Goal: Information Seeking & Learning: Learn about a topic

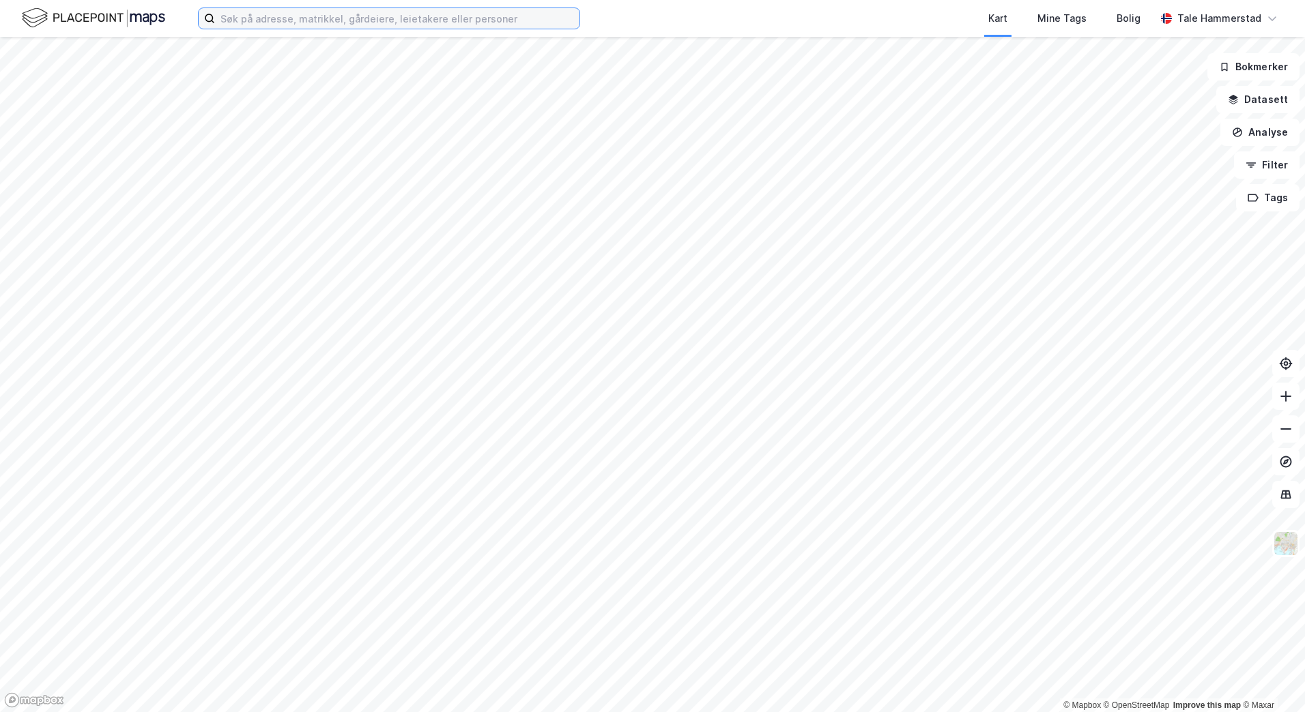
click at [317, 18] on input at bounding box center [397, 18] width 364 height 20
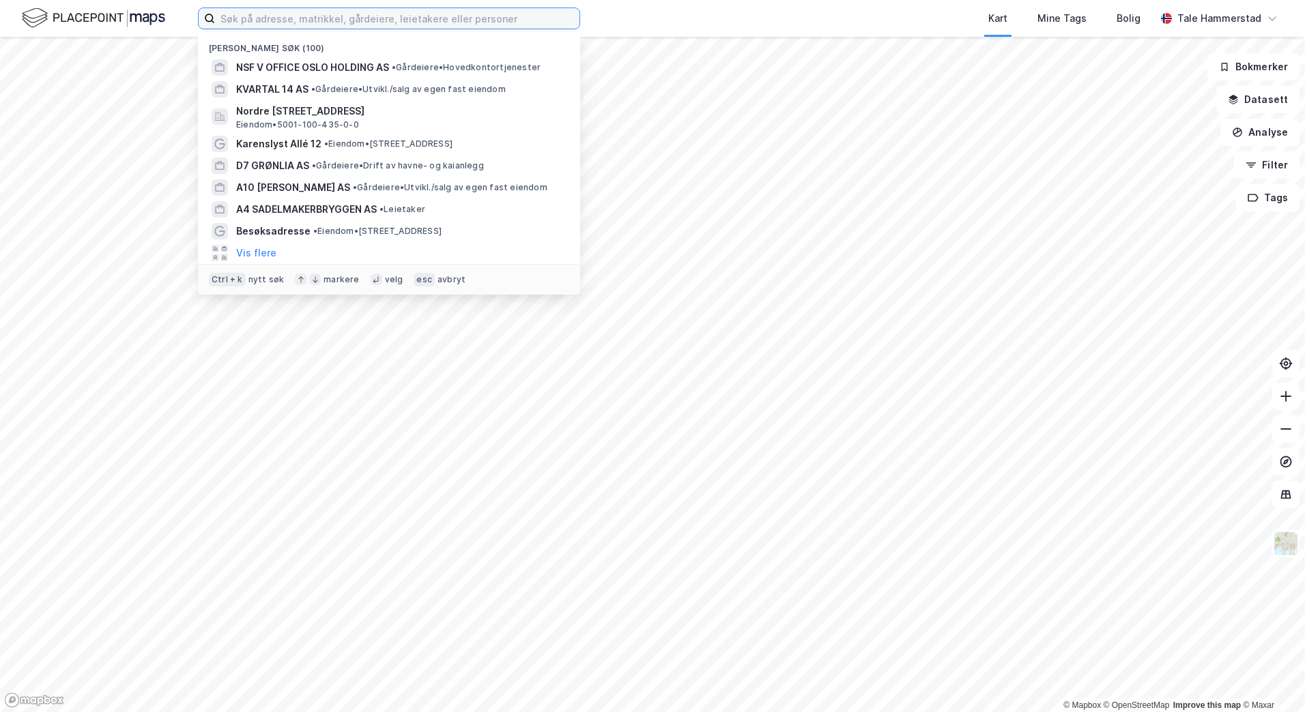
paste input "[STREET_ADDRESS] AS"
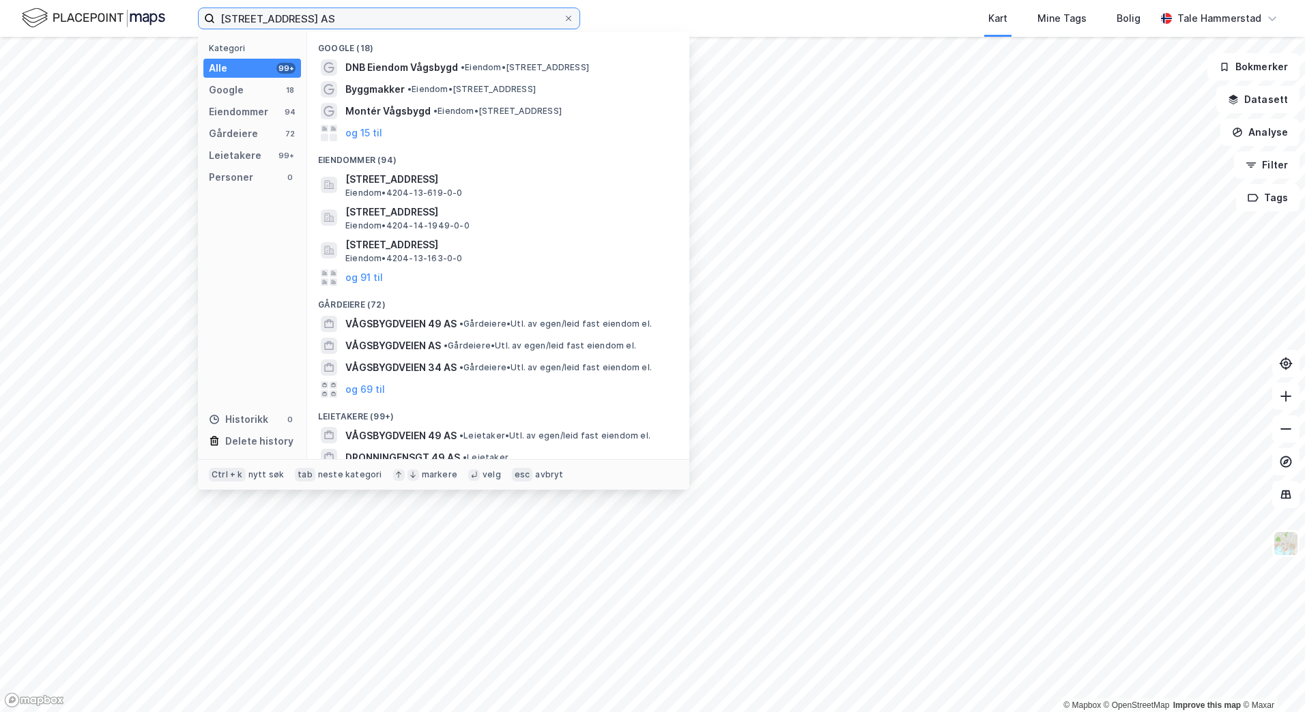
drag, startPoint x: 352, startPoint y: 18, endPoint x: 18, endPoint y: 19, distance: 334.3
click at [18, 19] on div "[STREET_ADDRESS] AS Kategori Alle 99+ Google 18 Eiendommer 94 Gårdeiere 72 Leie…" at bounding box center [652, 18] width 1305 height 37
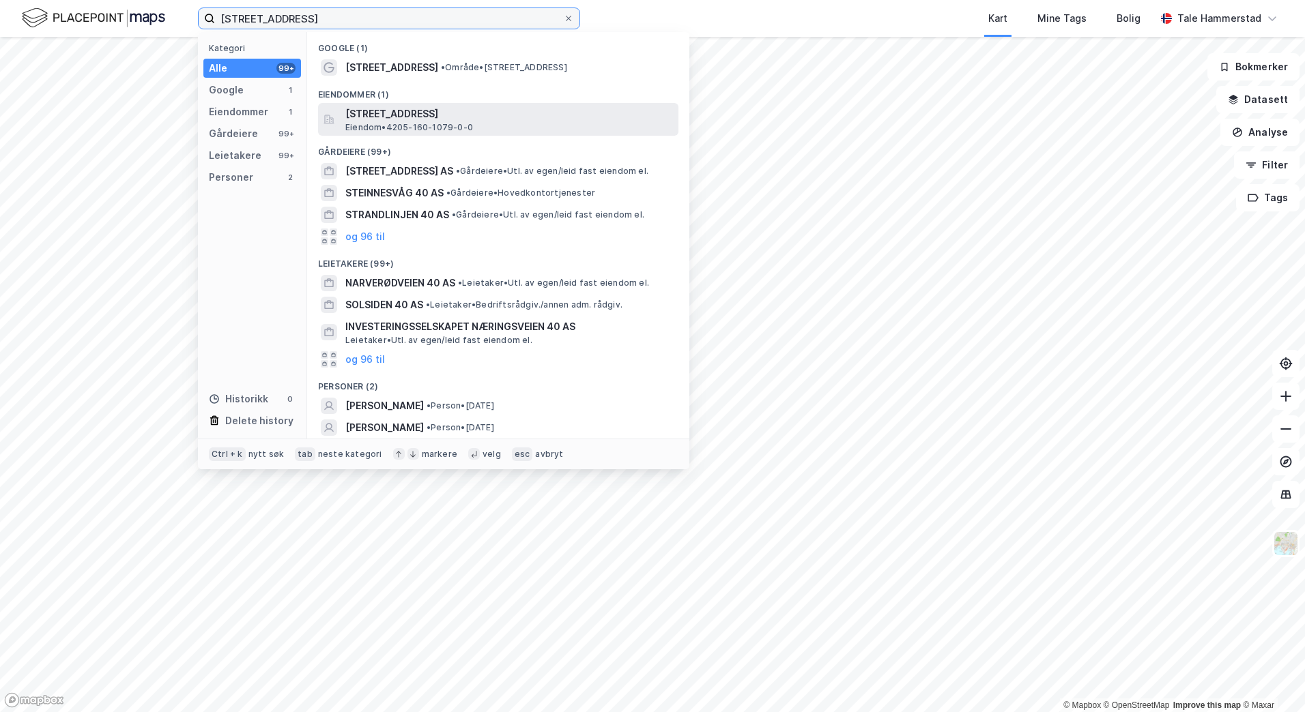
type input "[STREET_ADDRESS]"
click at [508, 118] on span "[STREET_ADDRESS]" at bounding box center [509, 114] width 328 height 16
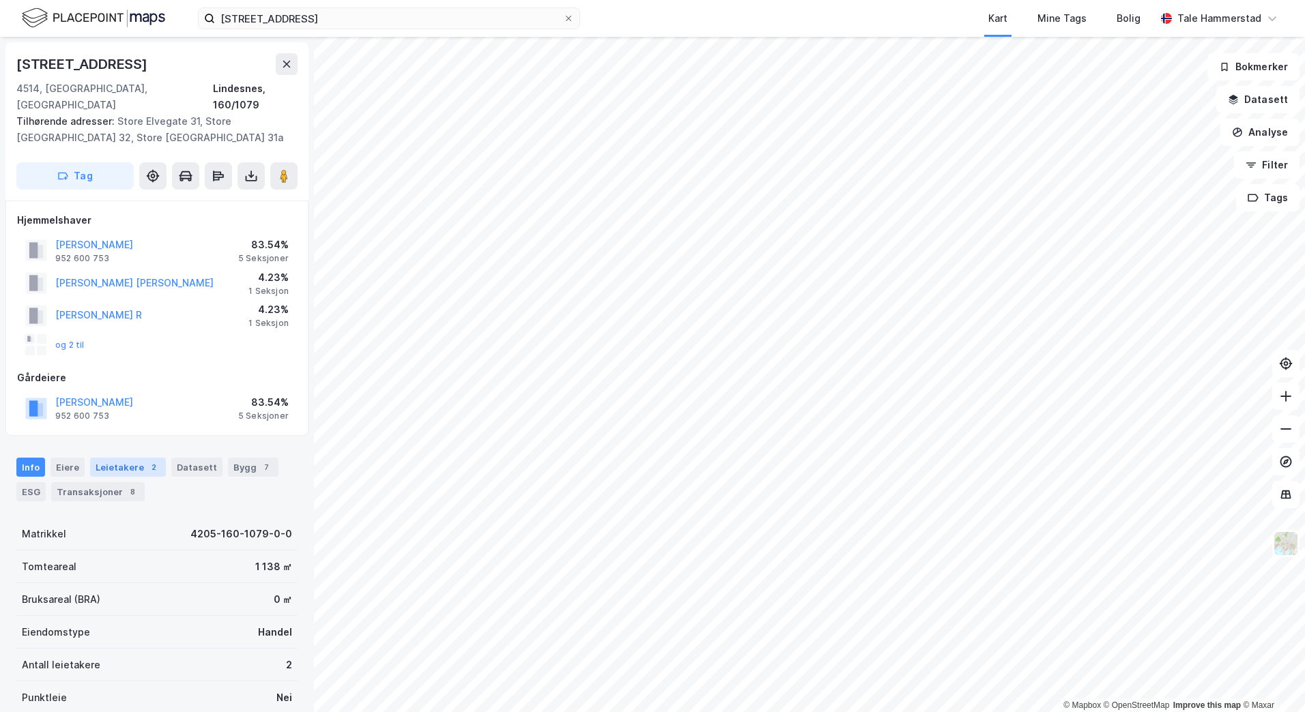
click at [130, 458] on div "Leietakere 2" at bounding box center [128, 467] width 76 height 19
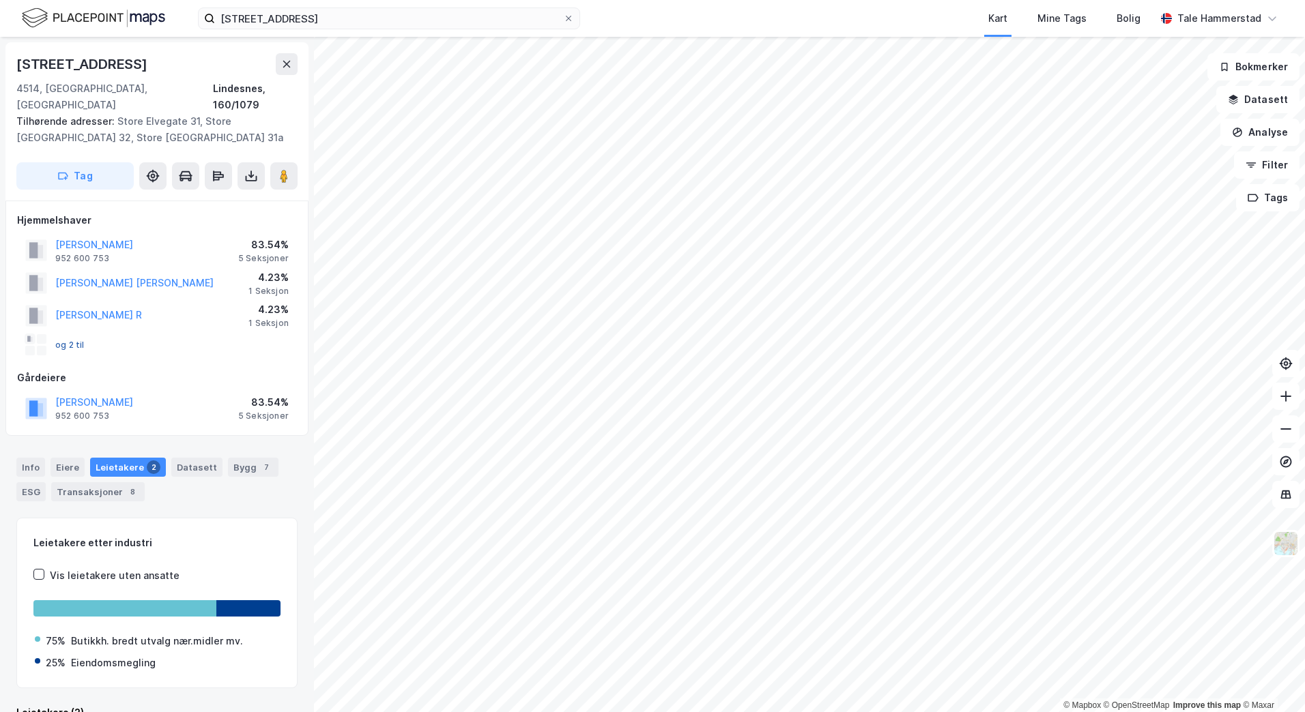
click at [0, 0] on button "og 2 til" at bounding box center [0, 0] width 0 height 0
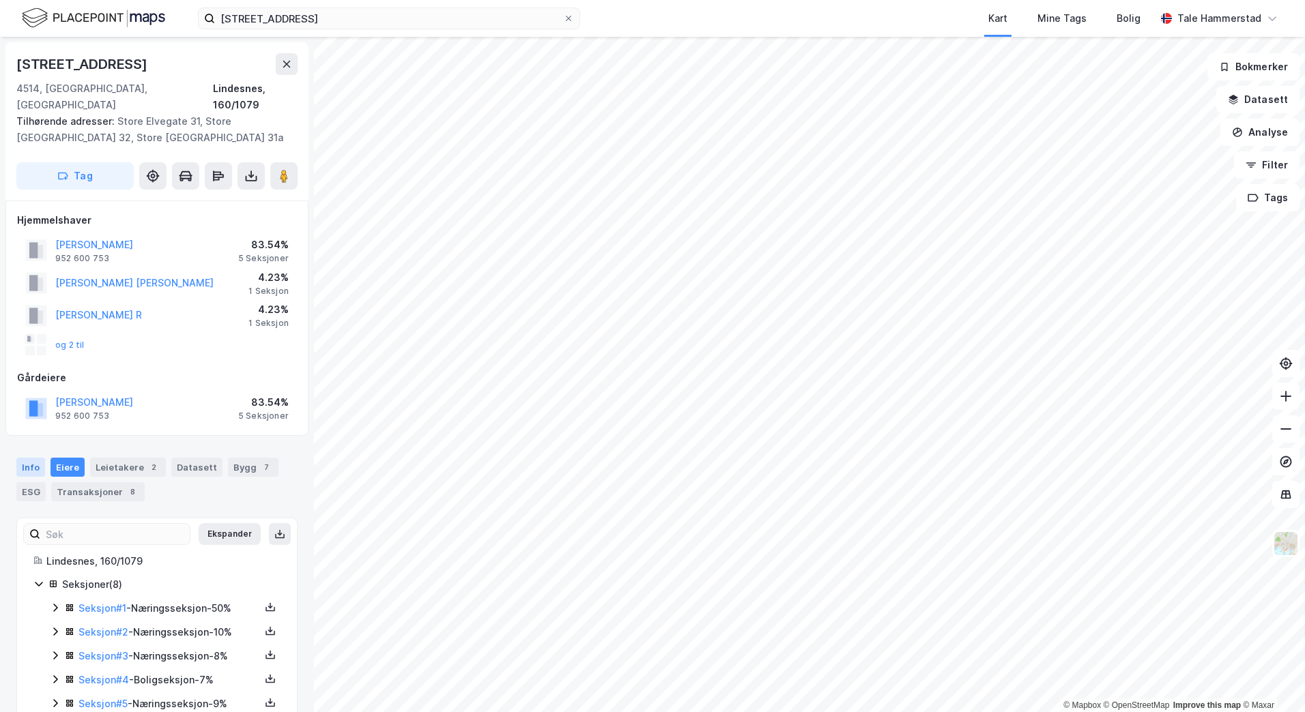
click at [30, 458] on div "Info" at bounding box center [30, 467] width 29 height 19
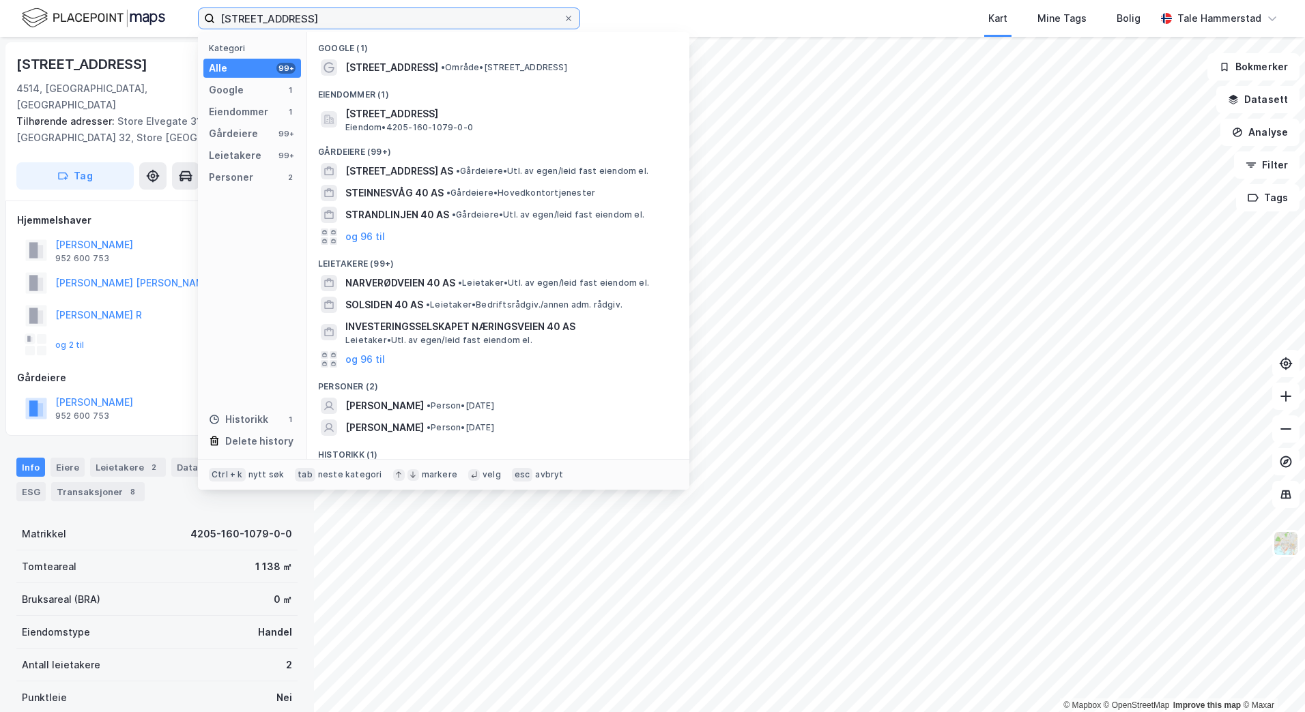
click at [304, 16] on input "[STREET_ADDRESS]" at bounding box center [389, 18] width 348 height 20
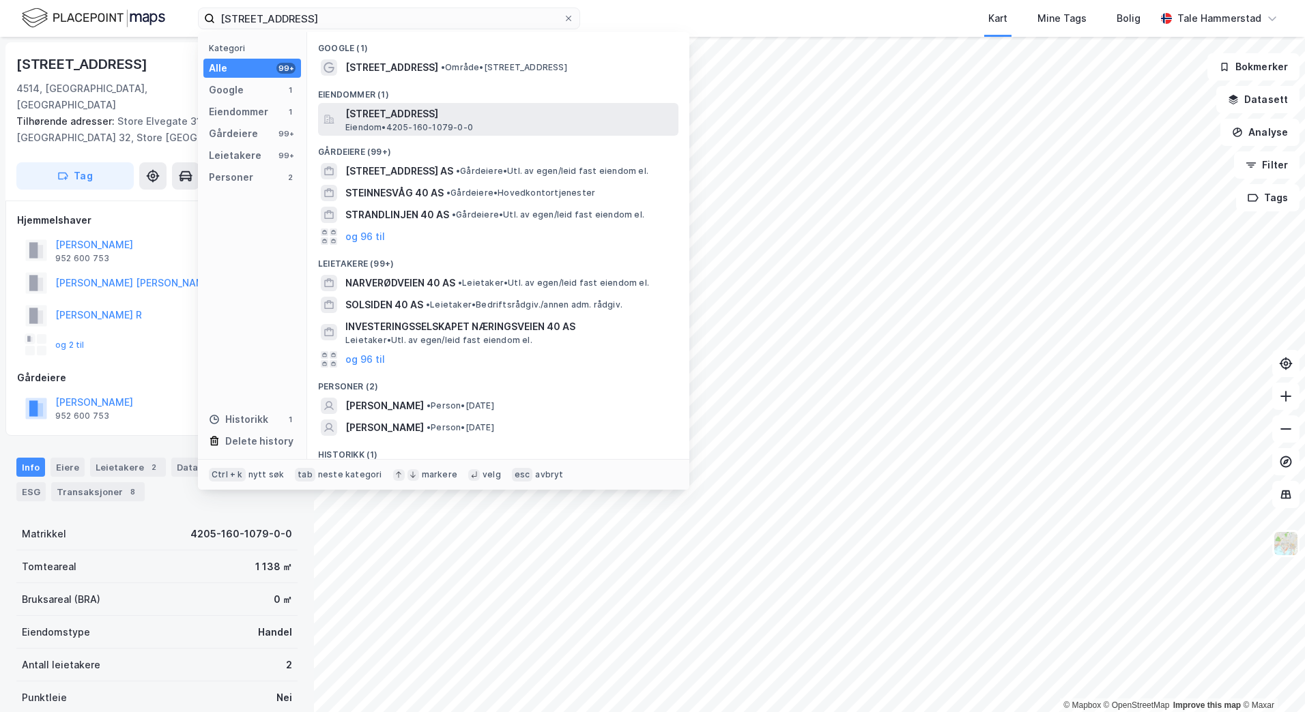
click at [517, 115] on span "[STREET_ADDRESS]" at bounding box center [509, 114] width 328 height 16
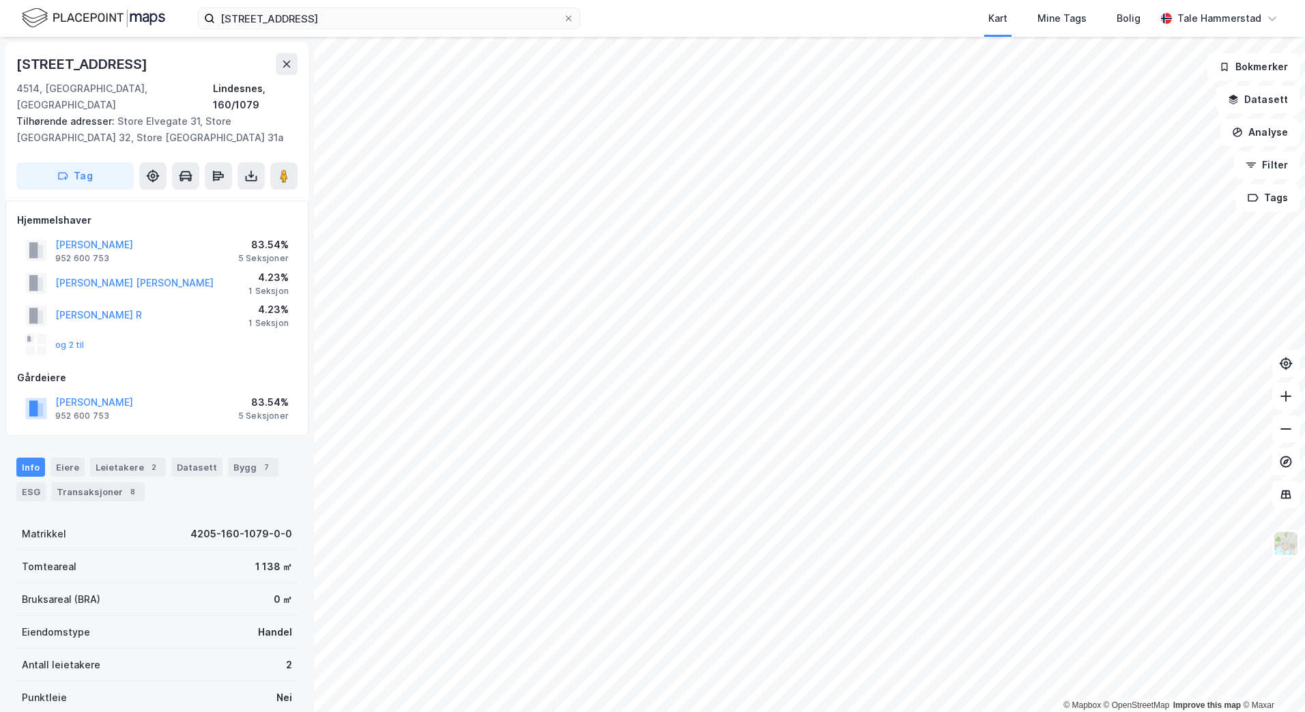
scroll to position [1, 0]
click at [259, 460] on div "7" at bounding box center [266, 467] width 14 height 14
